Goal: Task Accomplishment & Management: Use online tool/utility

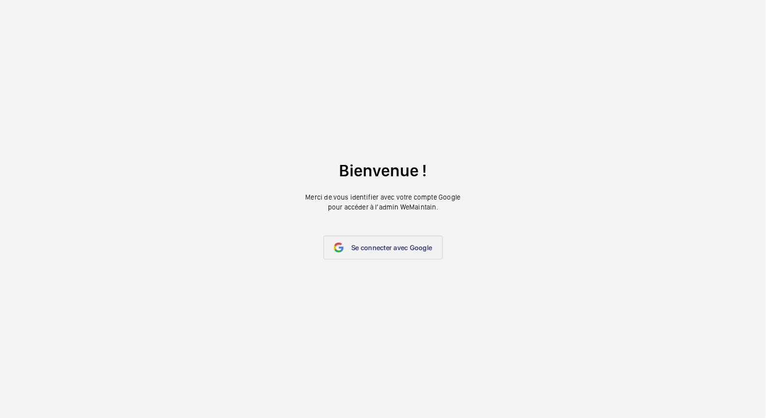
click at [389, 248] on span "Se connecter avec Google" at bounding box center [392, 248] width 81 height 8
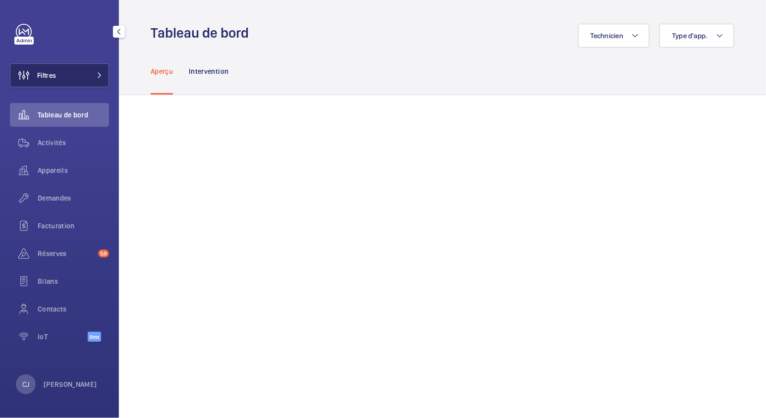
click at [51, 75] on span "Filtres" at bounding box center [46, 75] width 19 height 10
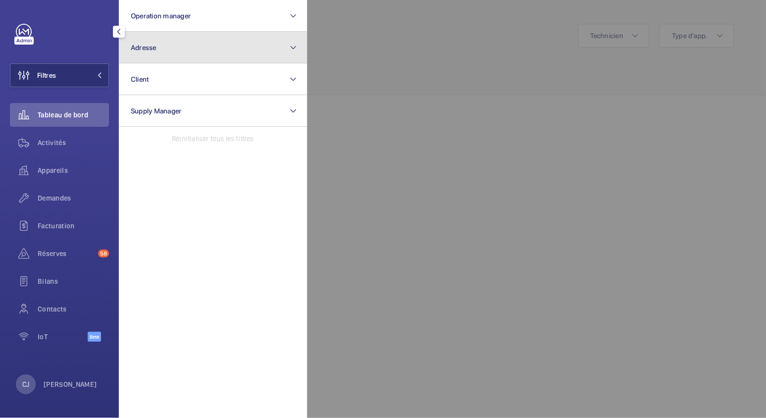
click at [155, 51] on span "Adresse" at bounding box center [144, 48] width 26 height 8
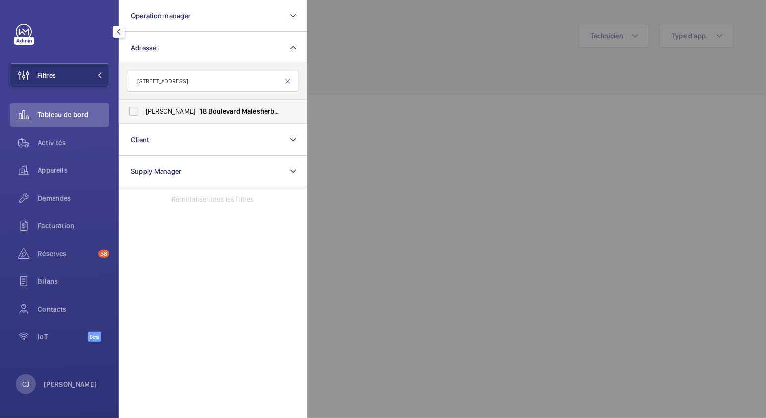
type input "18 boulevard Malesherbes"
click at [216, 106] on label "WOJO MADELEINE - 18 Boulevard Malesherbes , 75008 PARIS, PARIS 75008" at bounding box center [205, 112] width 172 height 24
click at [144, 106] on input "WOJO MADELEINE - 18 Boulevard Malesherbes , 75008 PARIS, PARIS 75008" at bounding box center [134, 112] width 20 height 20
checkbox input "true"
click at [48, 138] on span "Activités" at bounding box center [73, 143] width 71 height 10
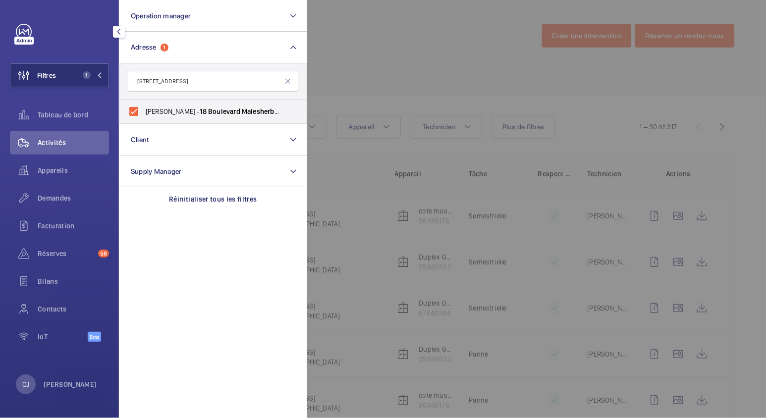
click at [361, 27] on div at bounding box center [690, 209] width 766 height 418
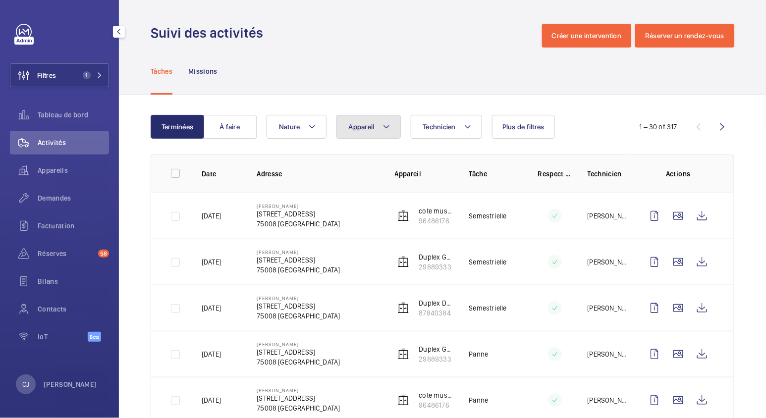
click at [391, 128] on button "Appareil" at bounding box center [368, 127] width 64 height 24
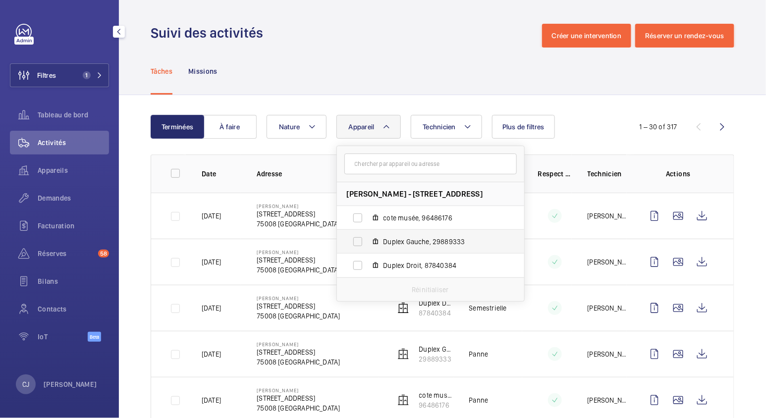
click at [355, 238] on label "Duplex Gauche, 29889333" at bounding box center [422, 242] width 171 height 24
click at [355, 238] on input "Duplex Gauche, 29889333" at bounding box center [358, 242] width 20 height 20
checkbox input "true"
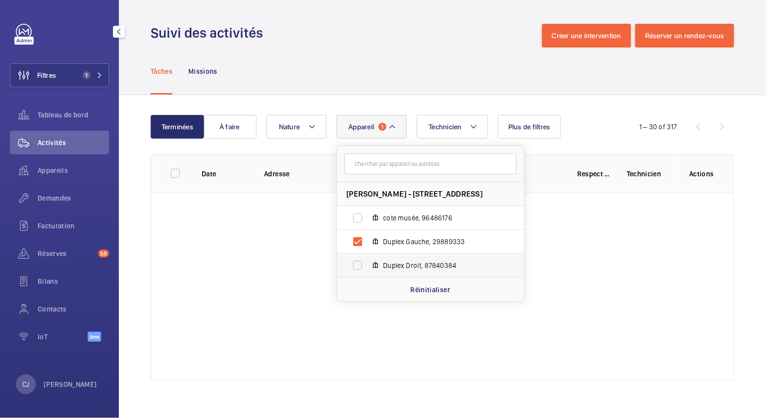
click at [356, 265] on label "Duplex Droit, 87840384" at bounding box center [422, 266] width 171 height 24
click at [356, 265] on input "Duplex Droit, 87840384" at bounding box center [358, 266] width 20 height 20
checkbox input "true"
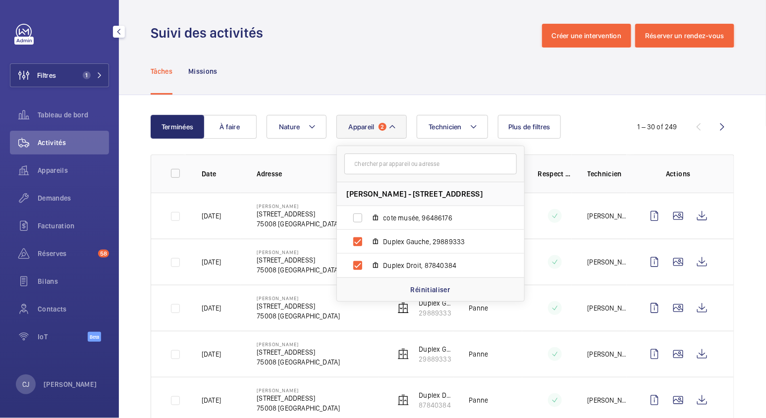
click at [407, 81] on div "Tâches Missions" at bounding box center [442, 71] width 583 height 47
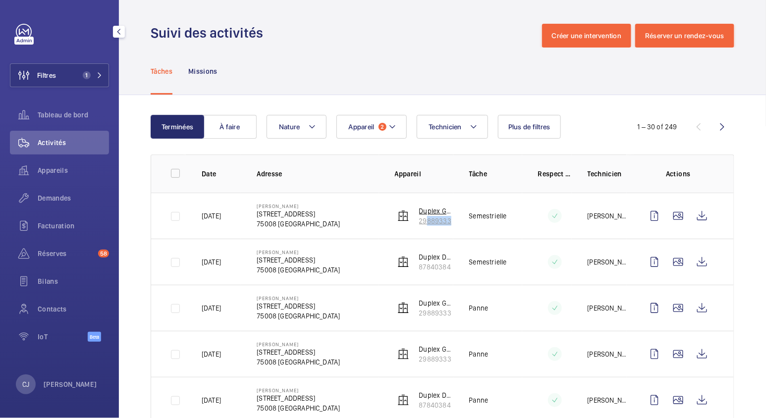
drag, startPoint x: 454, startPoint y: 223, endPoint x: 417, endPoint y: 220, distance: 37.8
click at [0, 0] on tr "08/07/2025 WOJO MADELEINE 18 Boulevard Malesherbes, 75008 PARIS 75008 PARIS Dup…" at bounding box center [0, 0] width 0 height 0
click at [425, 208] on p "Duplex Gauche" at bounding box center [436, 211] width 34 height 10
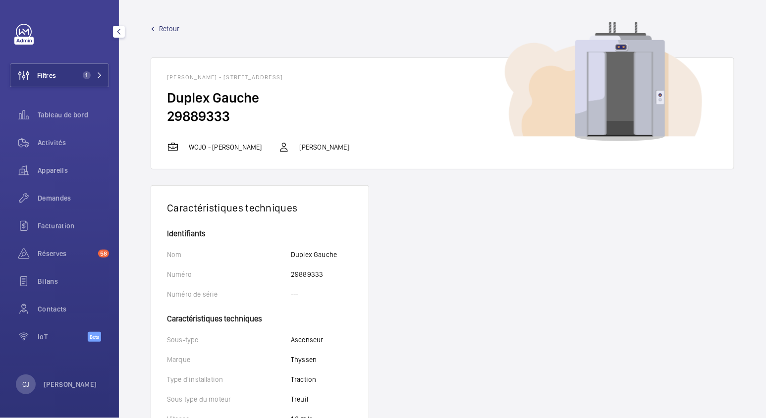
drag, startPoint x: 233, startPoint y: 117, endPoint x: 159, endPoint y: 97, distance: 76.7
click at [159, 97] on wm-front-card-body "Duplex Gauche 29889333" at bounding box center [442, 115] width 582 height 53
copy wm-front-card-body "Duplex Gauche 29889333"
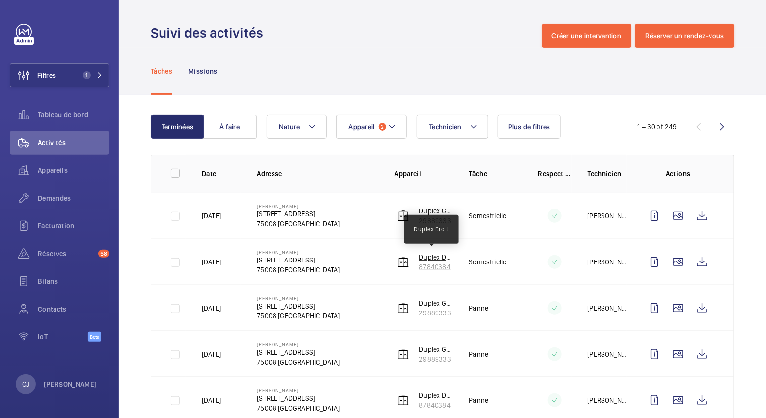
click at [425, 256] on p "Duplex Droit" at bounding box center [436, 257] width 34 height 10
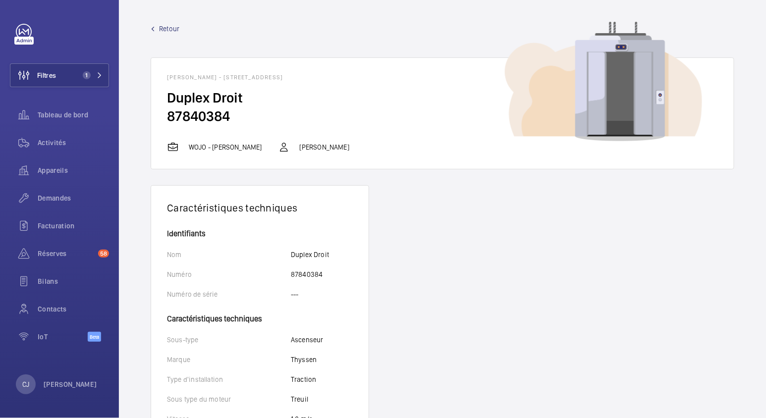
drag, startPoint x: 231, startPoint y: 115, endPoint x: 167, endPoint y: 99, distance: 66.3
click at [167, 99] on wm-front-card-body "Duplex Droit 87840384" at bounding box center [442, 115] width 582 height 53
copy wm-front-card-body "Duplex Droit 87840384"
